Goal: Task Accomplishment & Management: Manage account settings

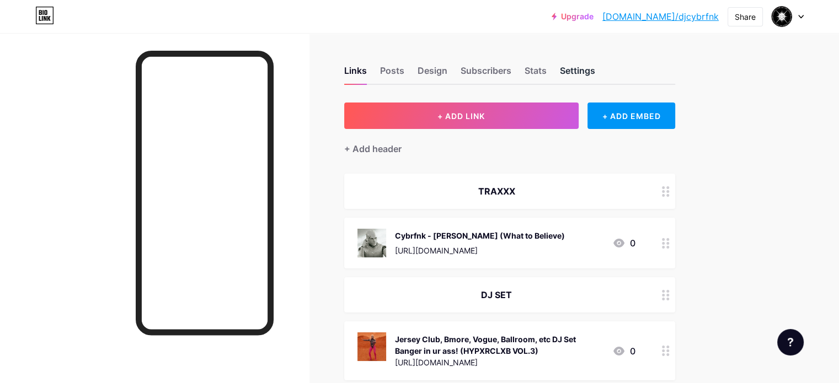
click at [595, 77] on div "Settings" at bounding box center [577, 74] width 35 height 20
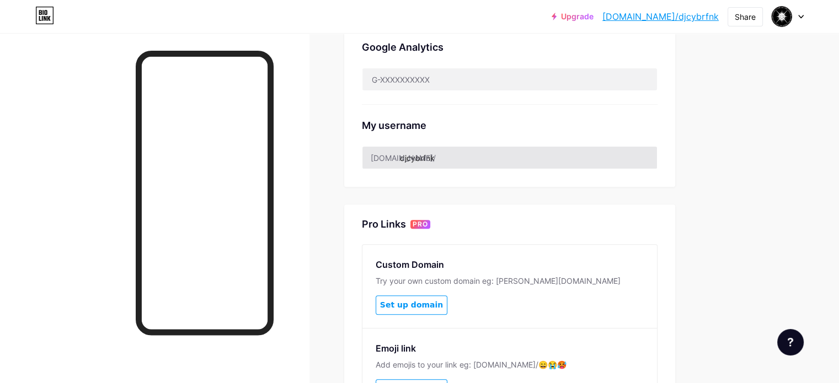
scroll to position [331, 0]
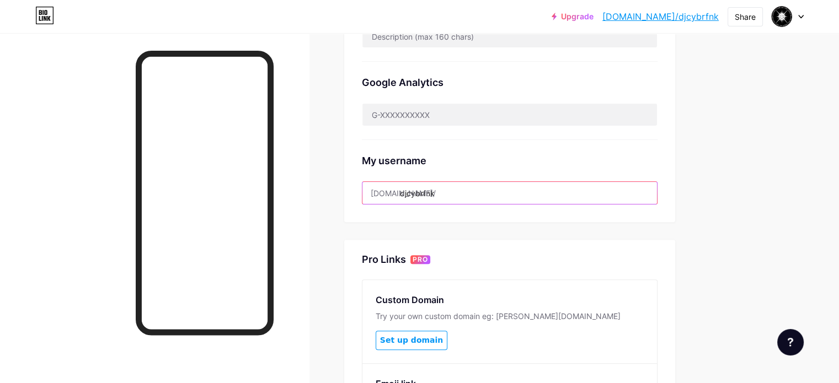
drag, startPoint x: 487, startPoint y: 190, endPoint x: 410, endPoint y: 187, distance: 76.2
click at [410, 187] on input "djcybrfnk" at bounding box center [509, 193] width 295 height 22
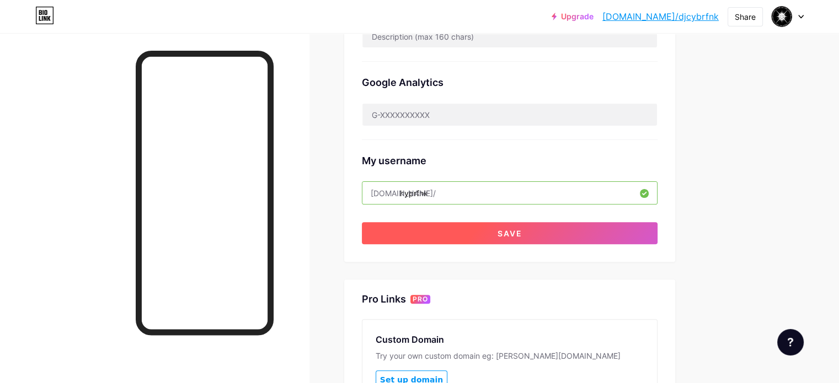
type input "hyprfnk"
click at [522, 233] on button "Save" at bounding box center [510, 233] width 296 height 22
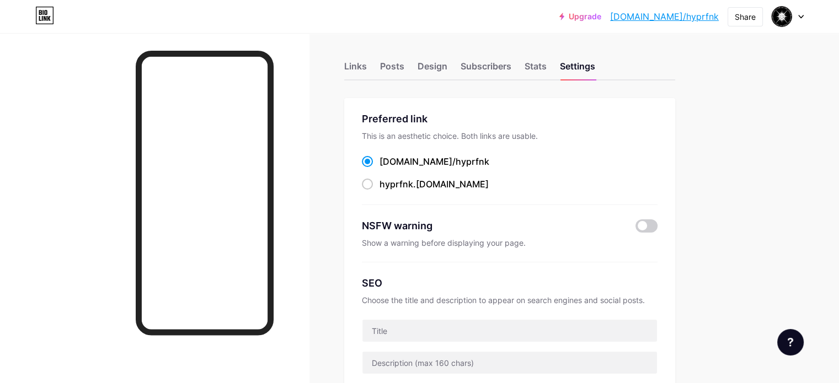
scroll to position [0, 0]
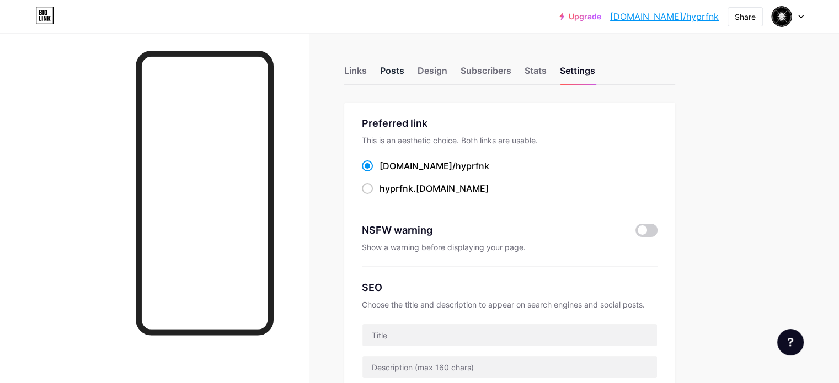
click at [404, 72] on div "Posts" at bounding box center [392, 74] width 24 height 20
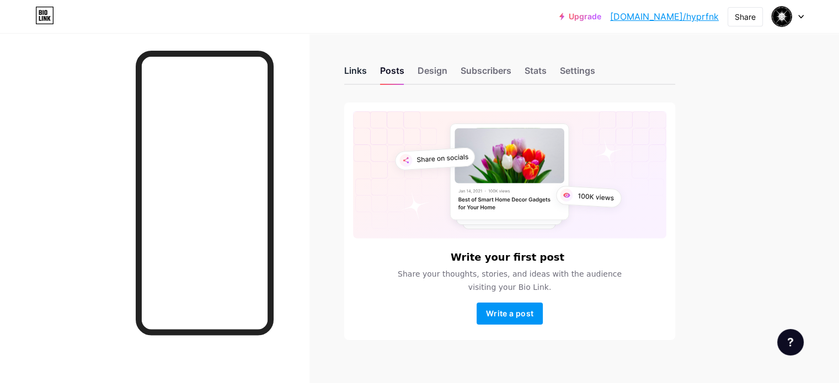
click at [367, 72] on div "Links" at bounding box center [355, 74] width 23 height 20
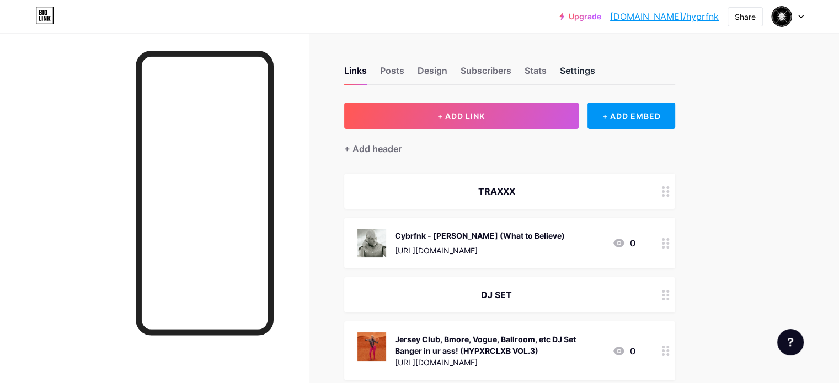
click at [595, 72] on div "Settings" at bounding box center [577, 74] width 35 height 20
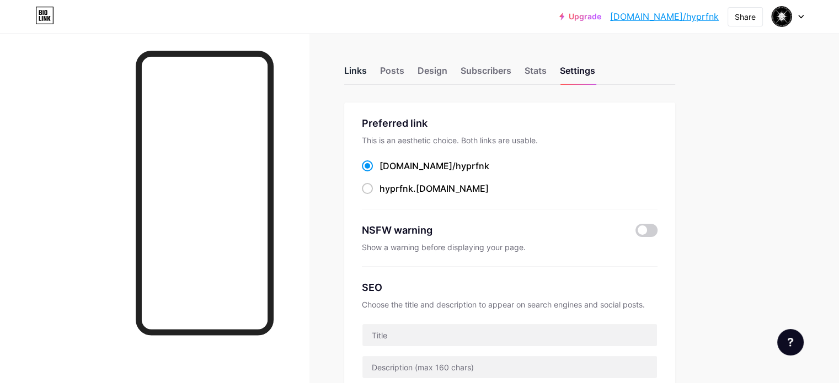
click at [367, 71] on div "Links" at bounding box center [355, 74] width 23 height 20
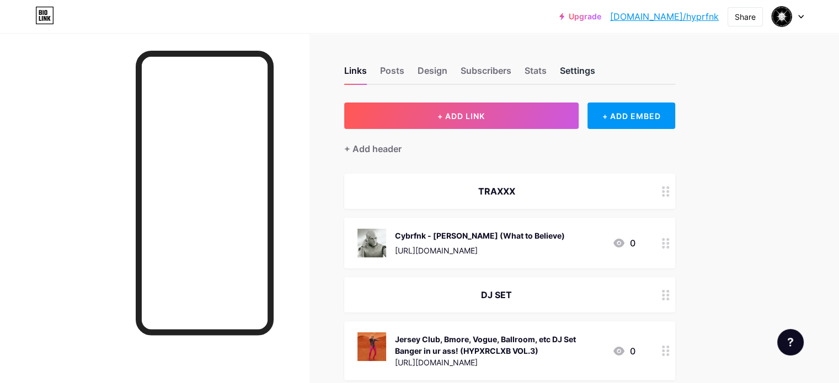
click at [595, 68] on div "Settings" at bounding box center [577, 74] width 35 height 20
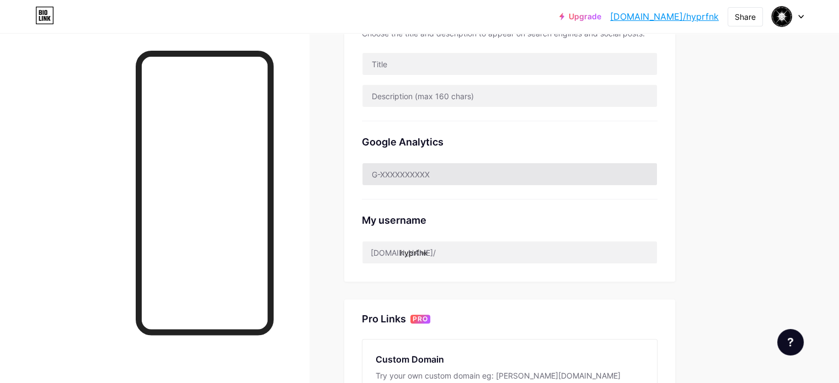
scroll to position [276, 0]
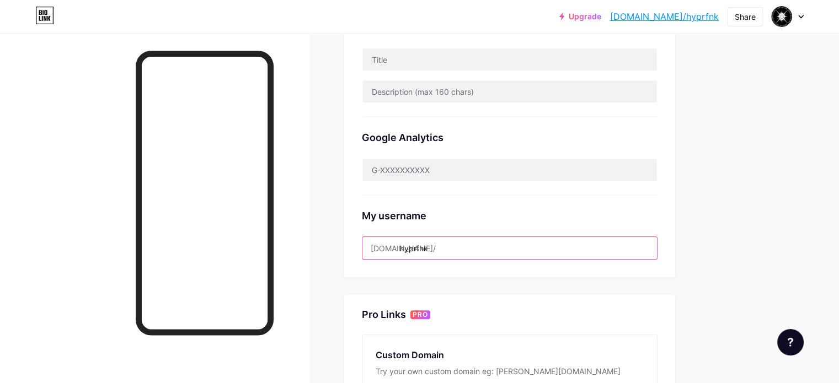
drag, startPoint x: 481, startPoint y: 249, endPoint x: 441, endPoint y: 253, distance: 39.4
click at [441, 253] on input "hyprfnk" at bounding box center [509, 248] width 295 height 22
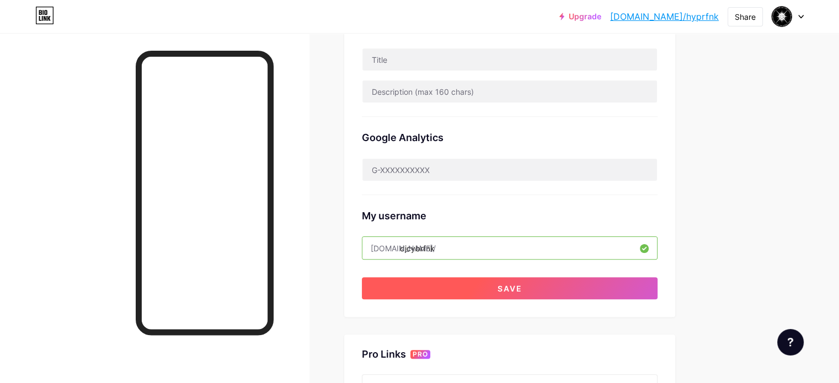
type input "djcybrfnk"
click at [518, 294] on button "Save" at bounding box center [510, 289] width 296 height 22
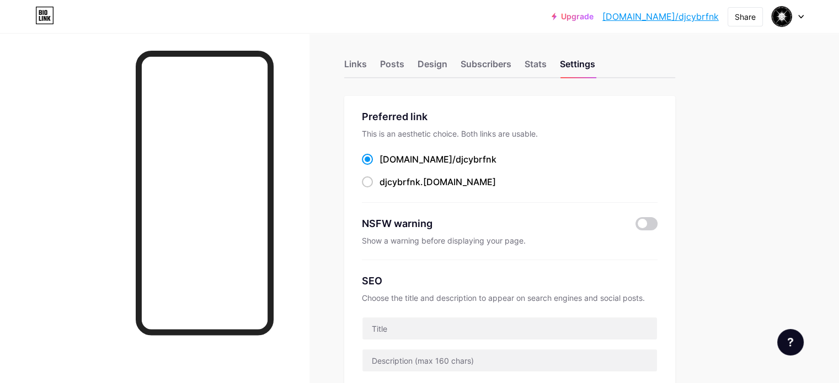
scroll to position [0, 0]
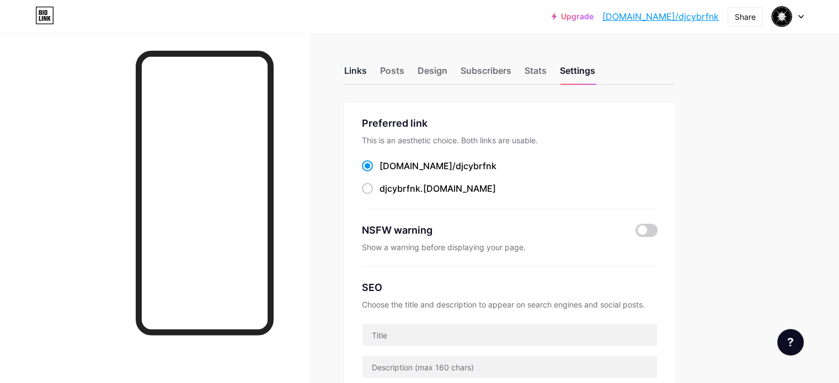
click at [367, 72] on div "Links" at bounding box center [355, 74] width 23 height 20
